Goal: Find contact information: Find contact information

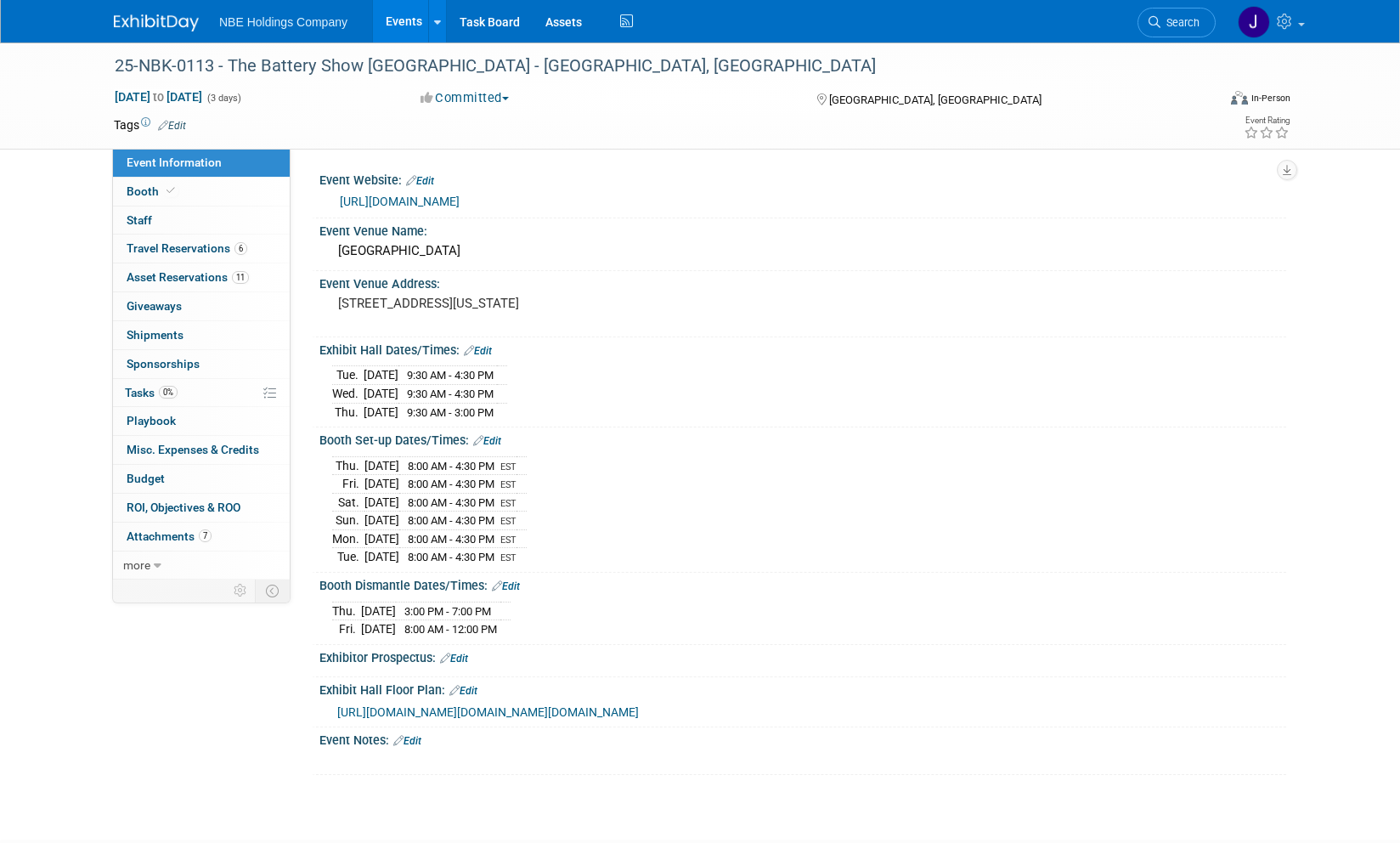
click at [408, 30] on link "Events" at bounding box center [404, 21] width 62 height 43
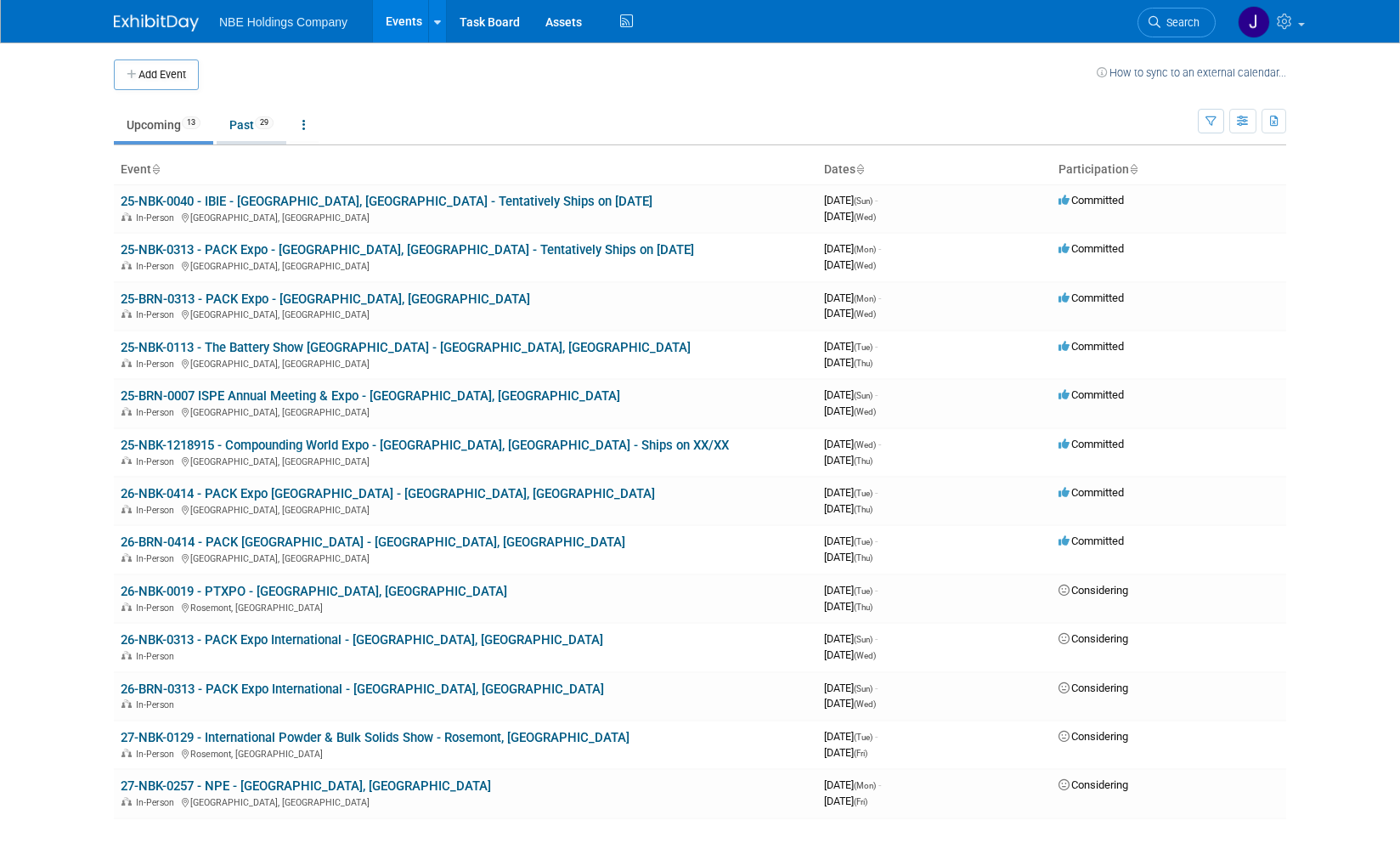
click at [235, 125] on link "Past 29" at bounding box center [251, 125] width 70 height 33
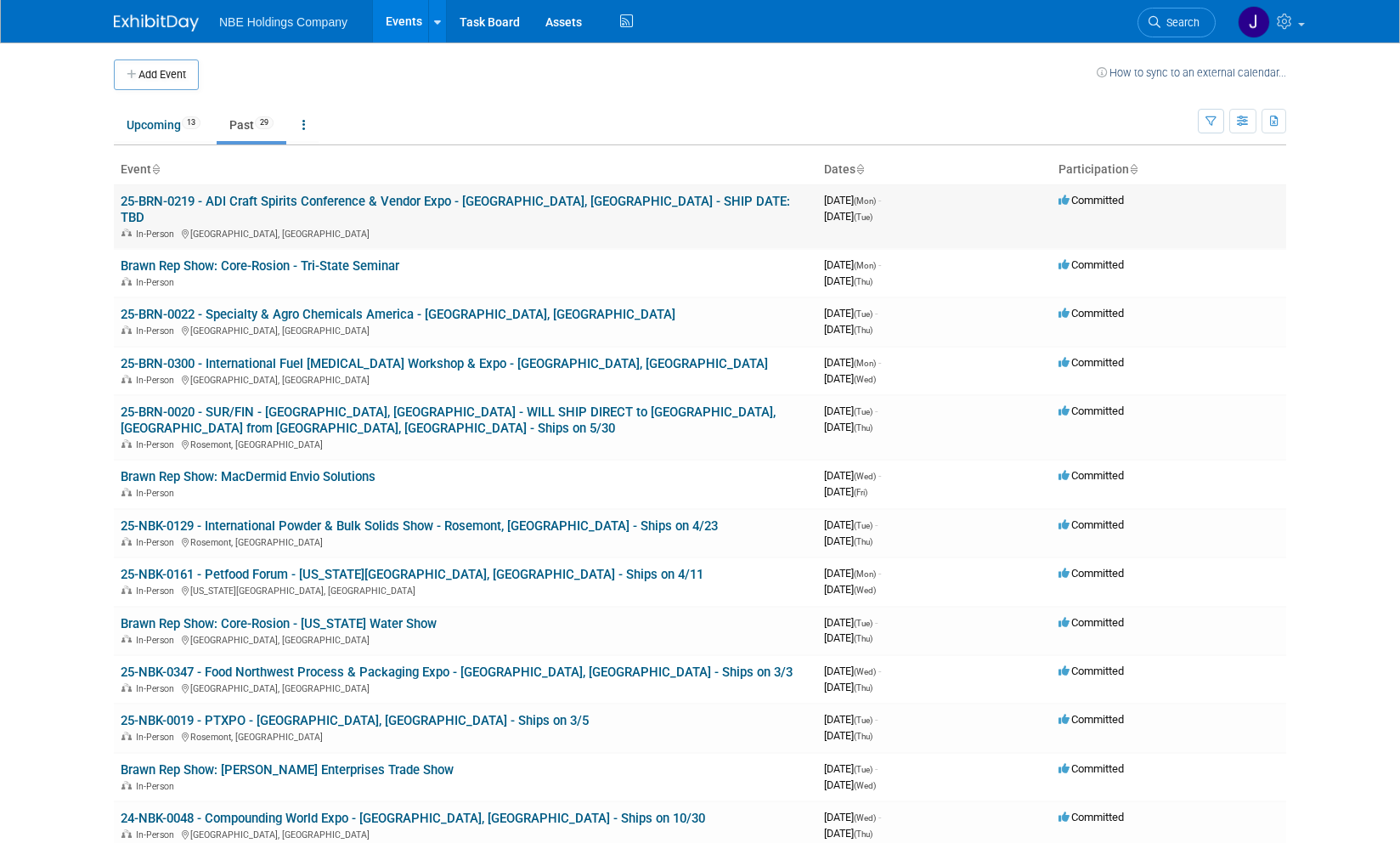
click at [243, 200] on link "25-BRN-0219 - ADI Craft Spirits Conference & Vendor Expo - [GEOGRAPHIC_DATA], […" at bounding box center [455, 209] width 669 height 32
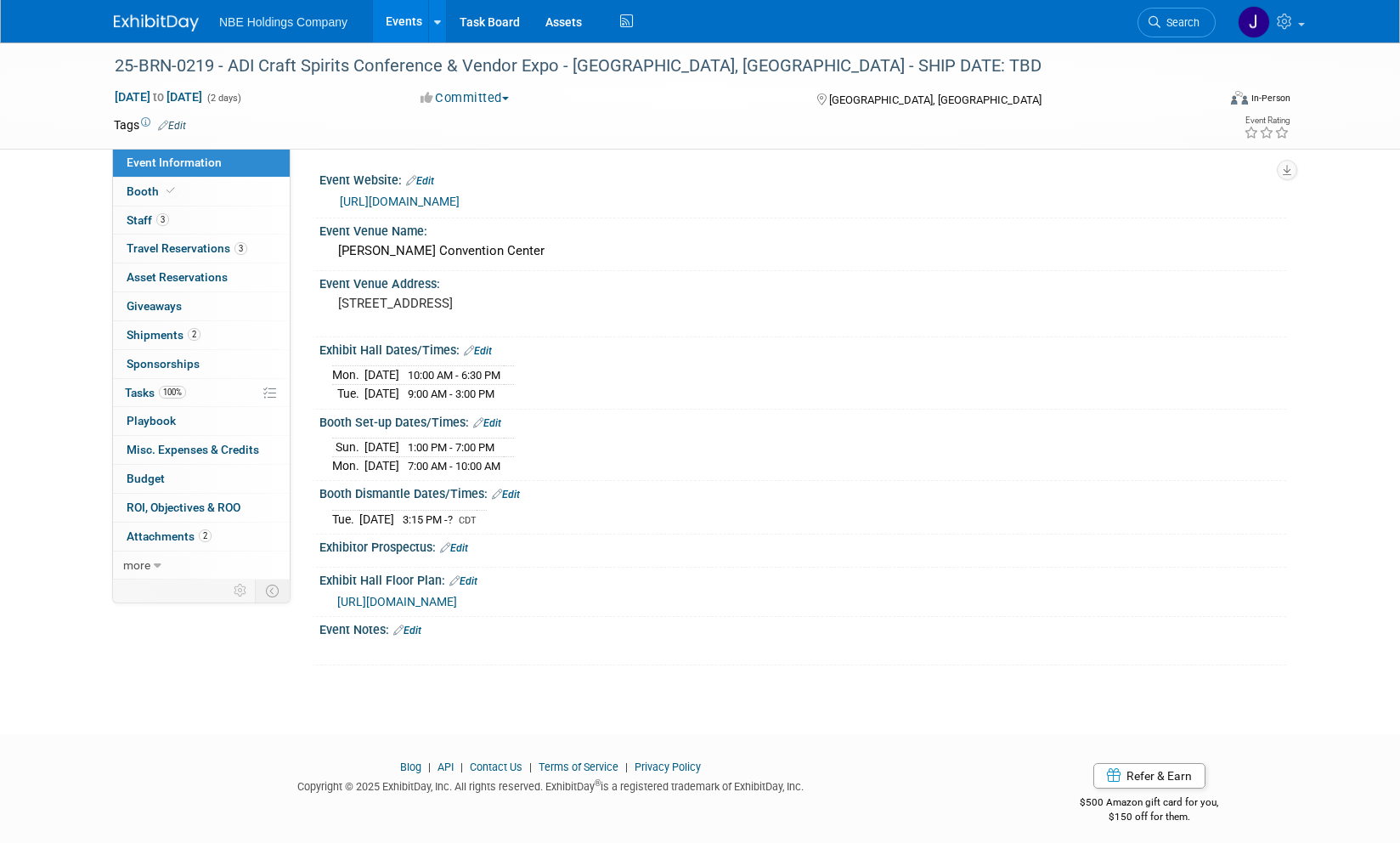
click at [397, 21] on link "Events" at bounding box center [404, 21] width 62 height 43
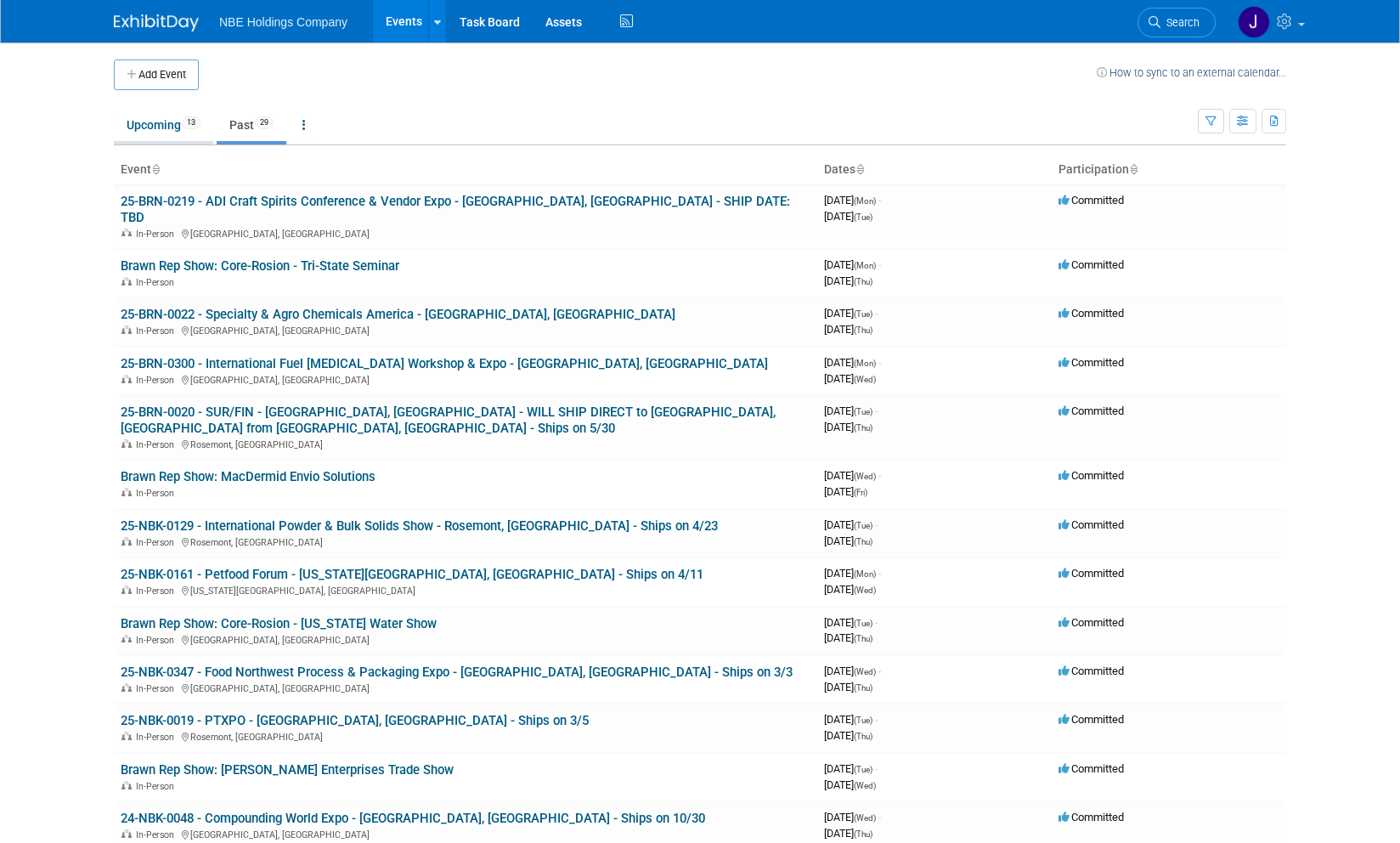
click at [153, 126] on link "Upcoming 13" at bounding box center [164, 125] width 100 height 33
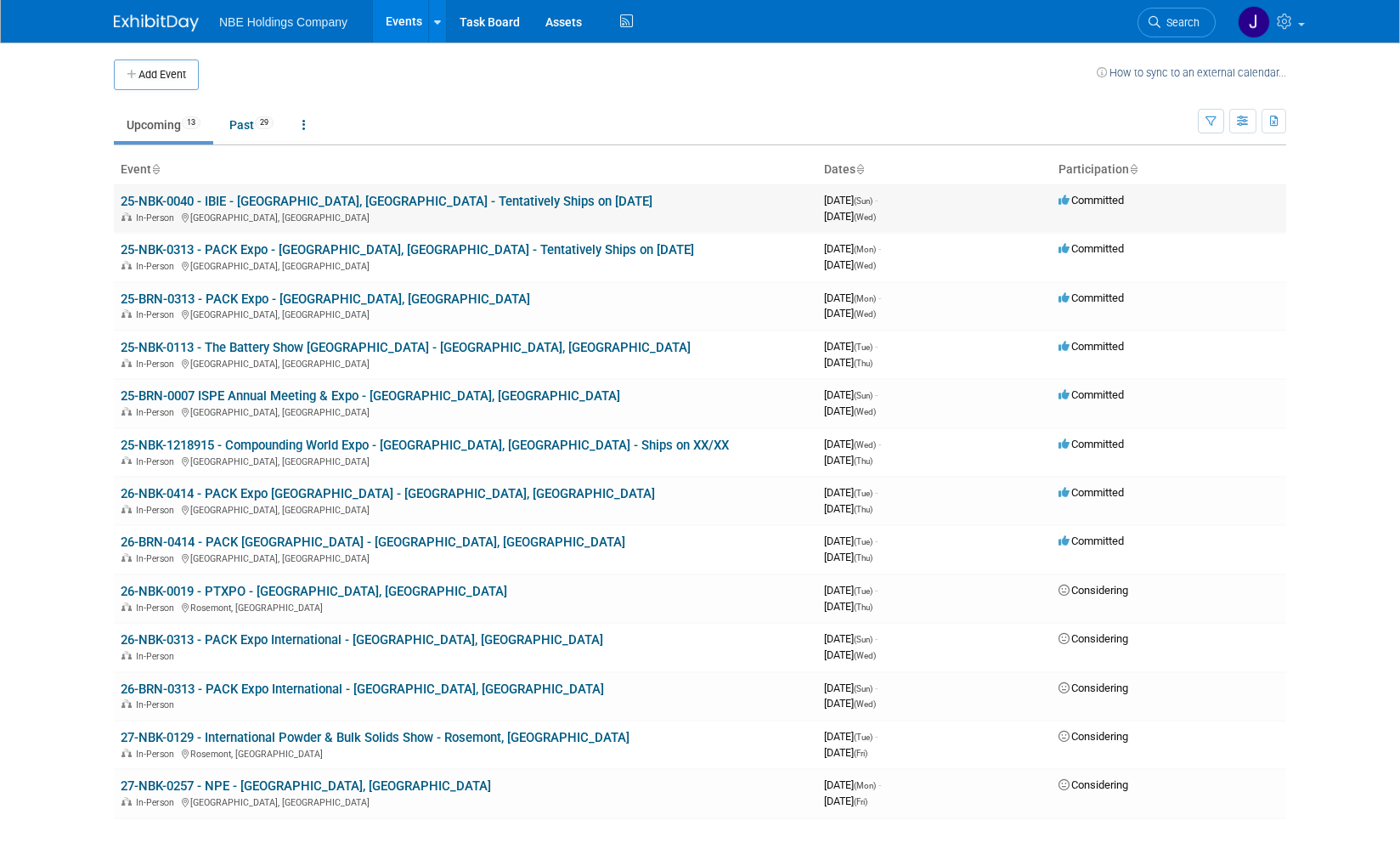
click at [303, 203] on link "25-NBK-0040 - IBIE - [GEOGRAPHIC_DATA], [GEOGRAPHIC_DATA] - Tentatively Ships o…" at bounding box center [386, 201] width 532 height 15
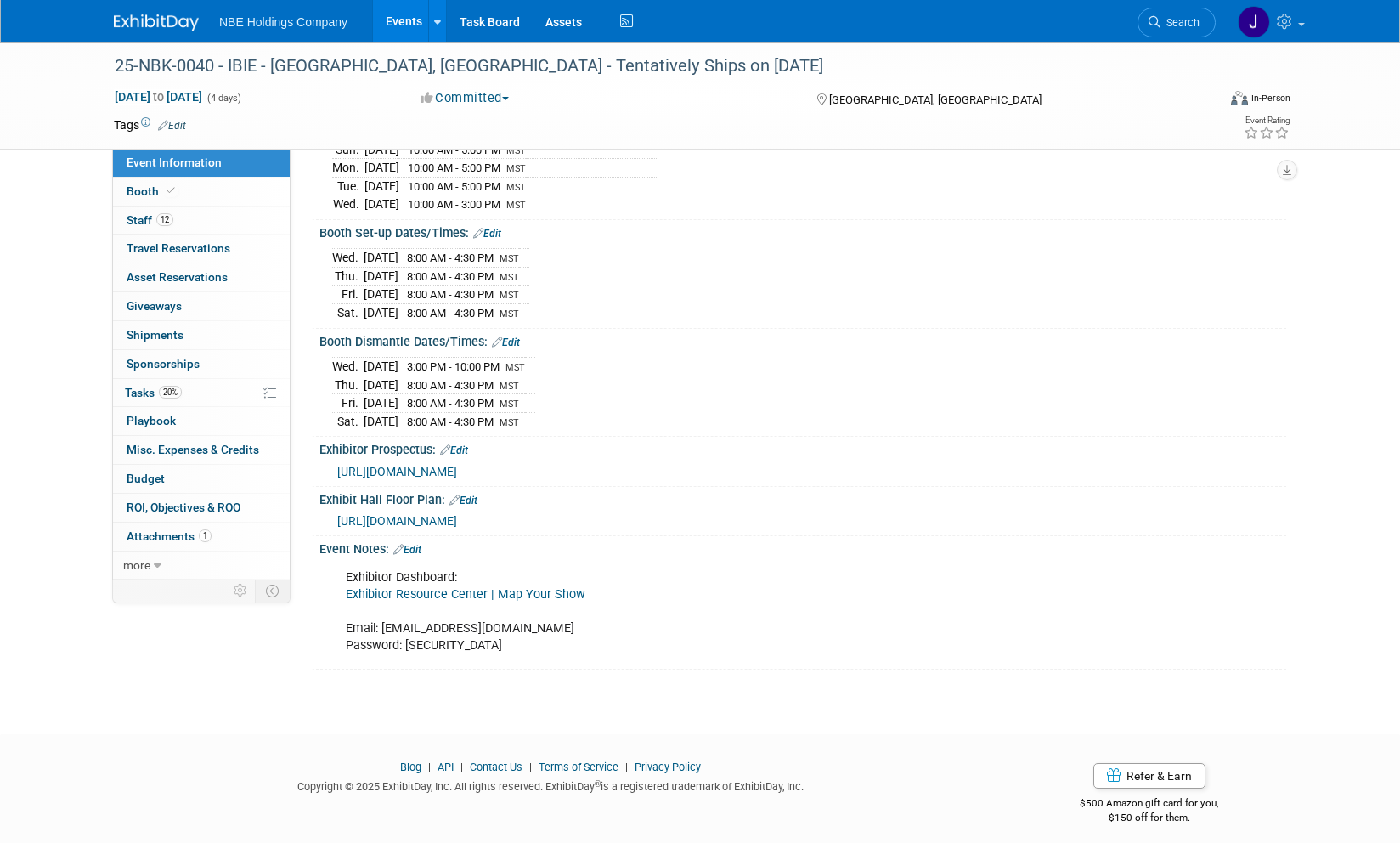
scroll to position [266, 0]
click at [521, 589] on link "Exhibitor Resource Center | Map Your Show" at bounding box center [465, 591] width 240 height 14
drag, startPoint x: 488, startPoint y: 618, endPoint x: 381, endPoint y: 612, distance: 107.2
click at [381, 612] on div "Exhibitor Dashboard: Exhibitor Resource Center | Map Your Show Email: timw@nbe-…" at bounding box center [716, 608] width 765 height 102
copy div "timw@nbe-inc.com"
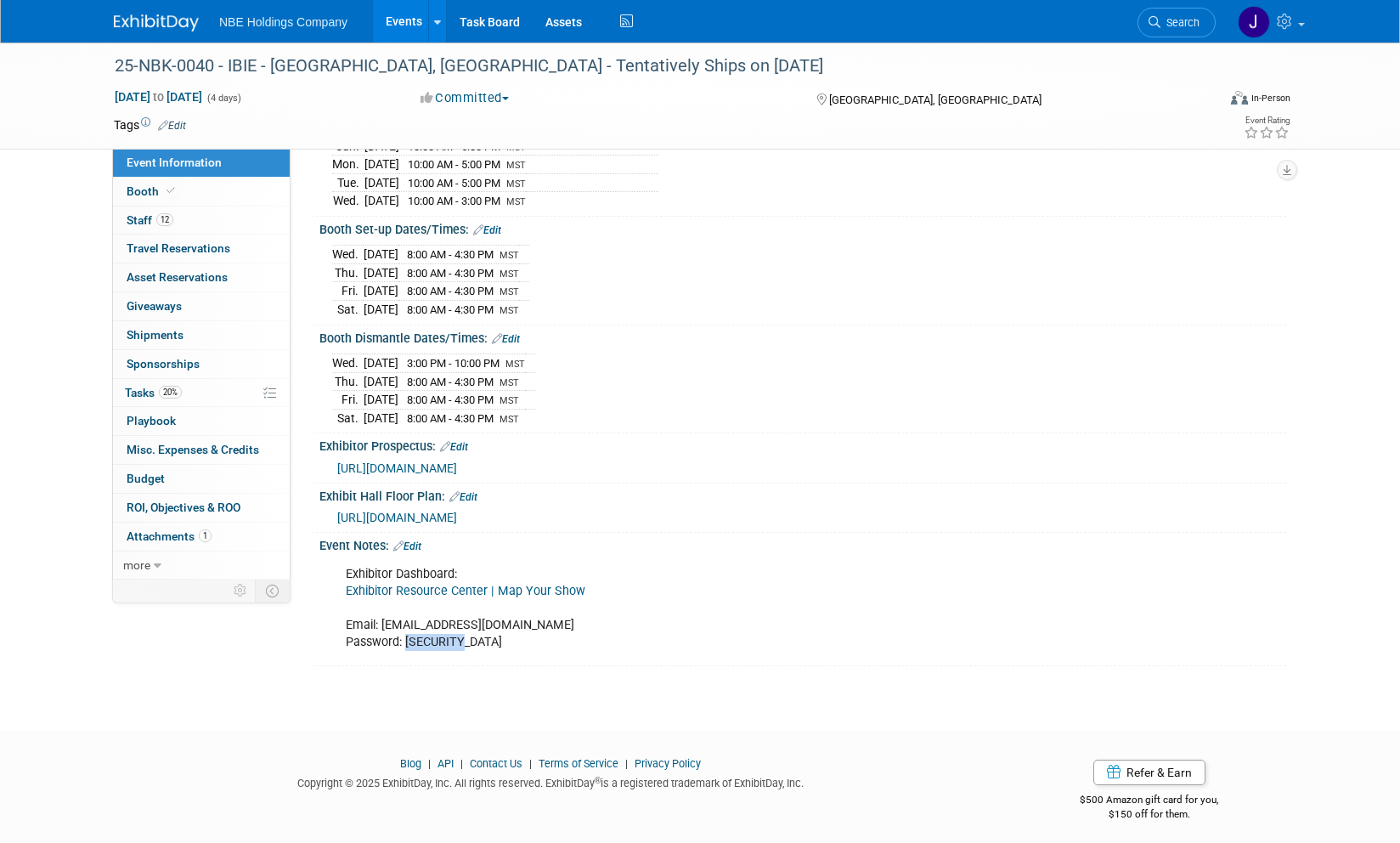
drag, startPoint x: 461, startPoint y: 639, endPoint x: 405, endPoint y: 627, distance: 57.3
click at [405, 627] on div "Exhibitor Dashboard: Exhibitor Resource Center | Map Your Show Email: timw@nbe-…" at bounding box center [716, 608] width 765 height 102
copy div "8ak3ry-25"
